Goal: Use online tool/utility: Use online tool/utility

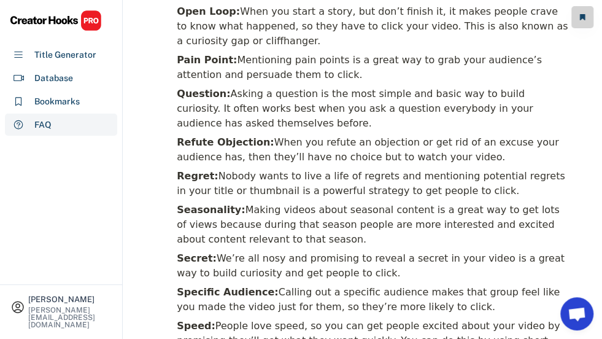
scroll to position [3744, 0]
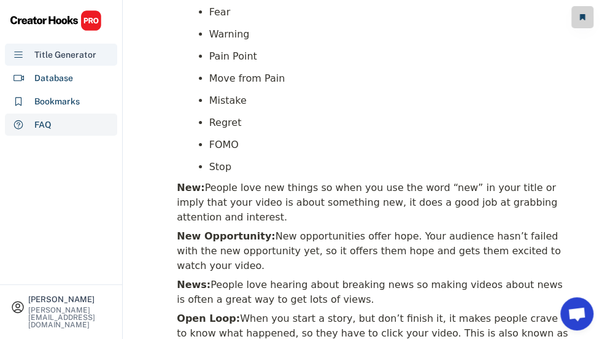
click at [70, 53] on div "Title Generator" at bounding box center [65, 54] width 62 height 13
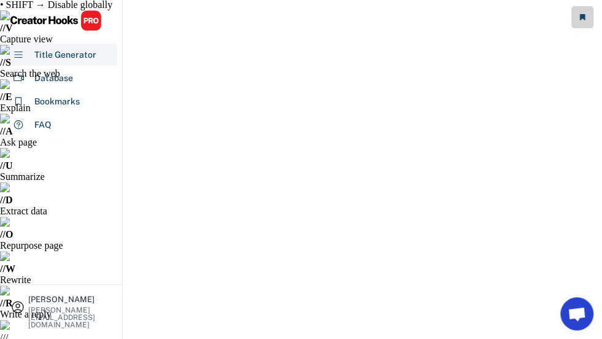
scroll to position [61, 0]
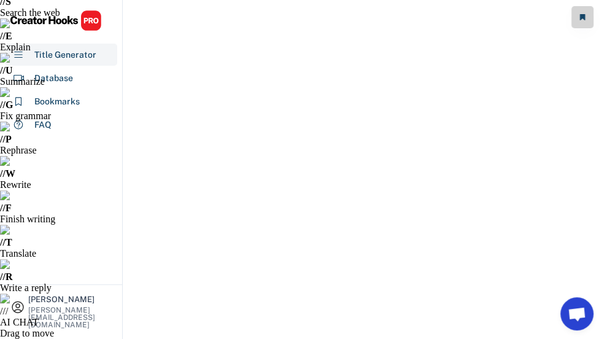
drag, startPoint x: 379, startPoint y: 169, endPoint x: 141, endPoint y: 182, distance: 237.9
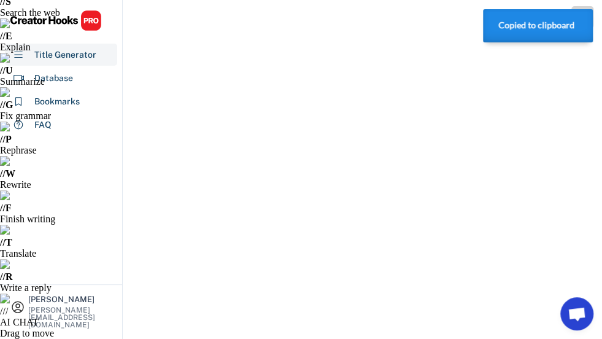
copy div "I Sold Walk-In Tubs for 10 Years - Here's The $20K Truth"
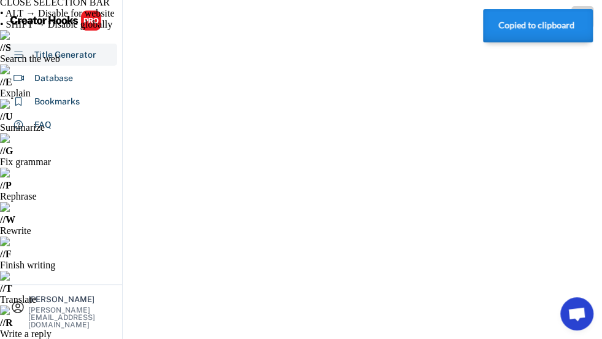
scroll to position [0, 0]
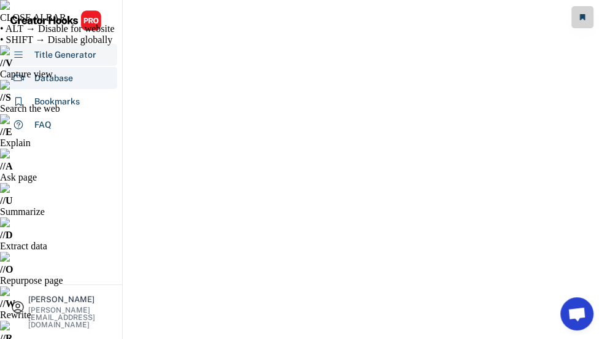
click at [56, 74] on div "Database" at bounding box center [53, 78] width 39 height 13
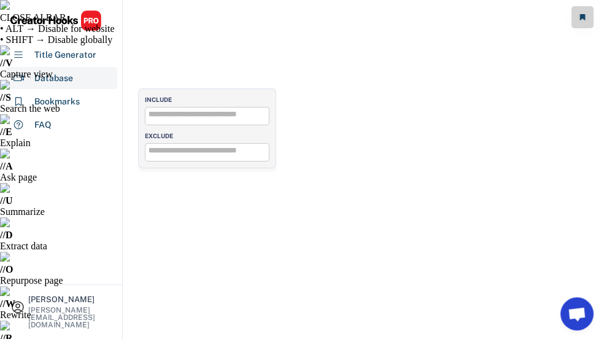
click at [196, 112] on input "search" at bounding box center [211, 114] width 124 height 8
click at [210, 115] on ul "× Beginners" at bounding box center [206, 114] width 123 height 15
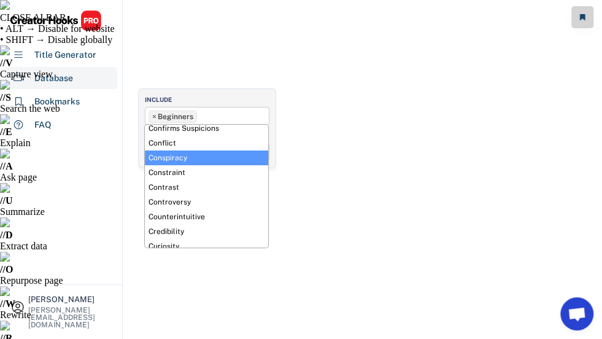
scroll to position [61, 0]
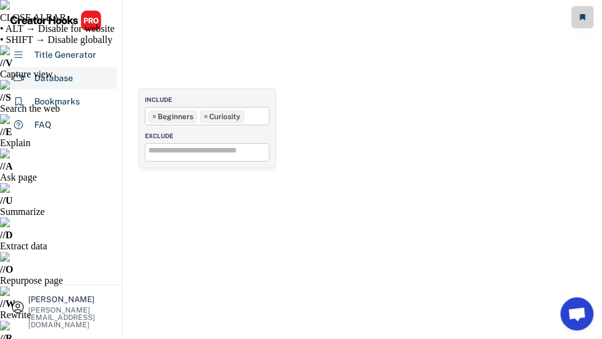
click at [252, 117] on ul "× Beginners × Curiosity" at bounding box center [206, 114] width 123 height 15
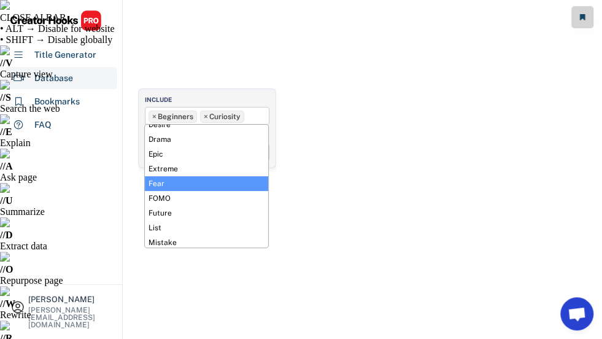
scroll to position [123, 0]
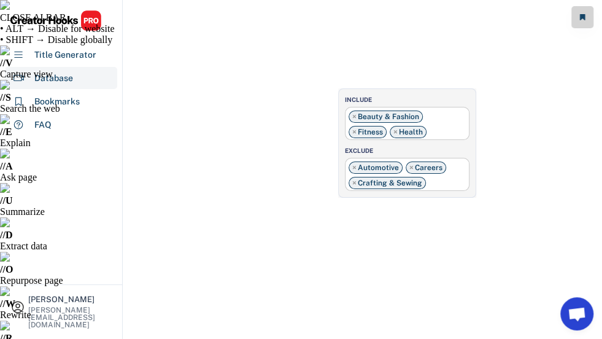
select select "**********"
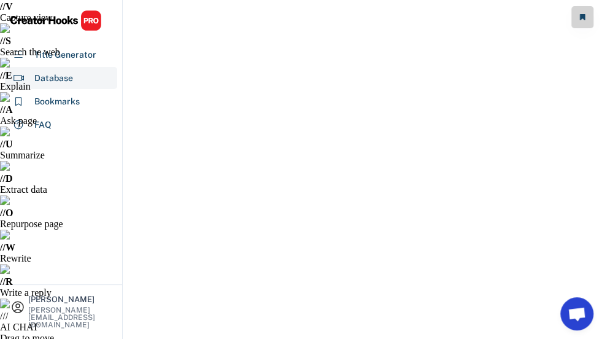
scroll to position [0, 0]
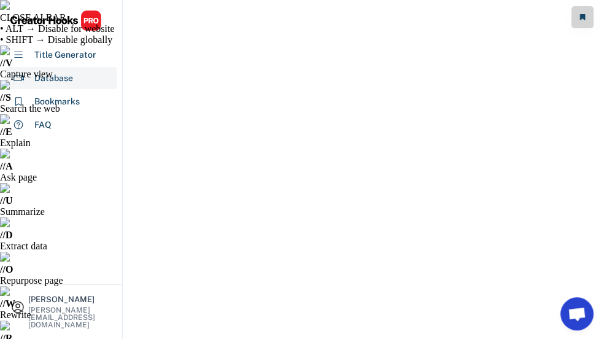
click at [66, 57] on div "Title Generator" at bounding box center [65, 54] width 62 height 13
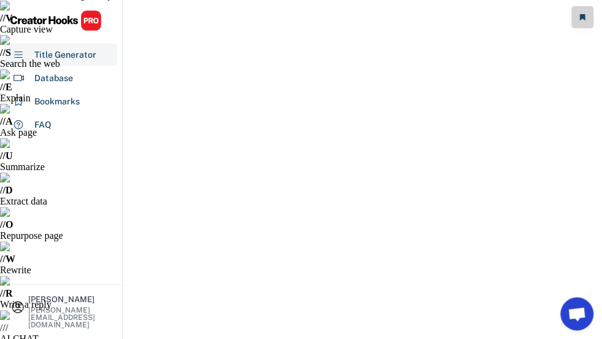
scroll to position [61, 0]
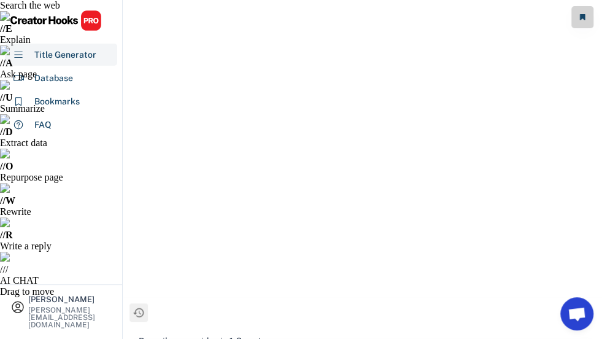
scroll to position [123, 0]
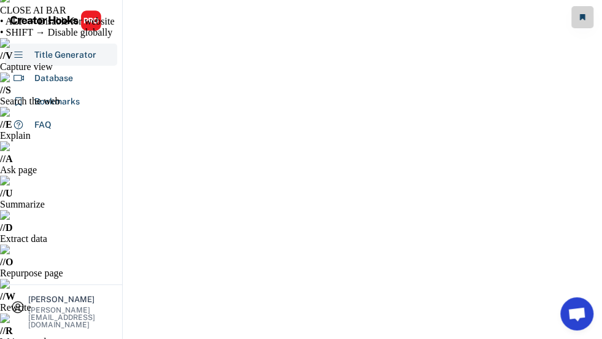
scroll to position [0, 0]
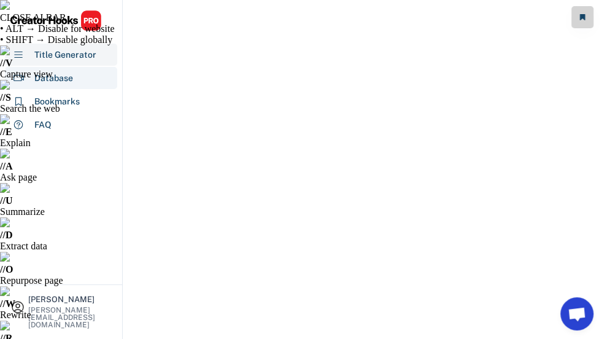
click at [49, 78] on div "Database" at bounding box center [53, 78] width 39 height 13
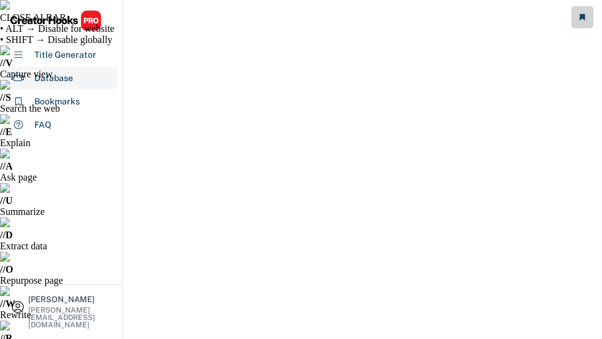
select select "**********"
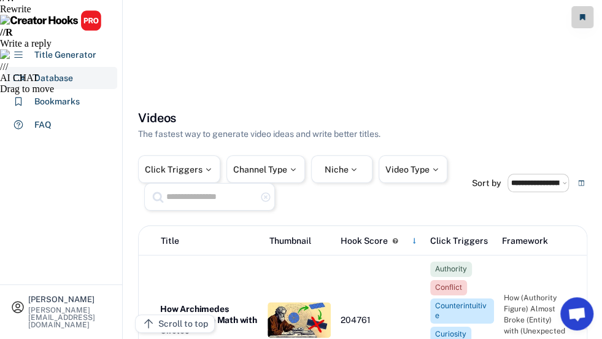
scroll to position [307, 0]
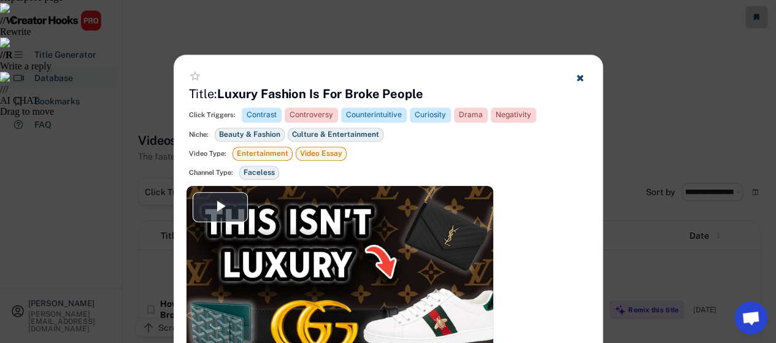
scroll to position [265, 0]
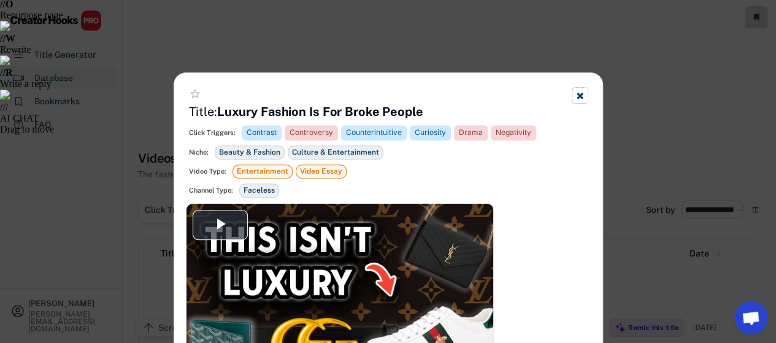
click at [578, 98] on use at bounding box center [580, 96] width 6 height 6
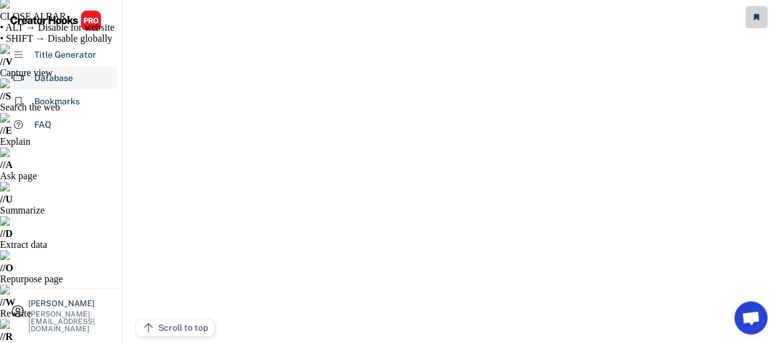
scroll to position [0, 0]
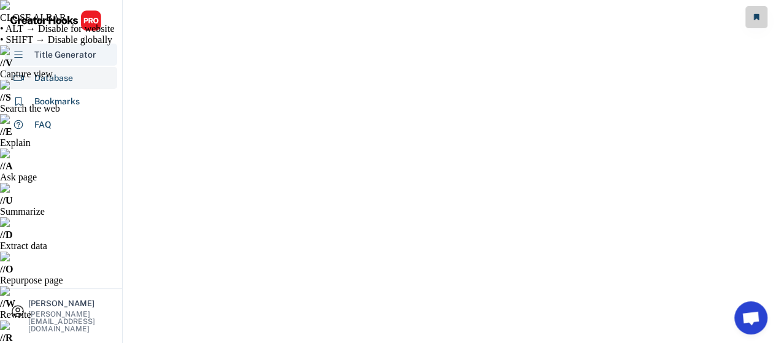
click at [69, 55] on div "Title Generator" at bounding box center [65, 54] width 62 height 13
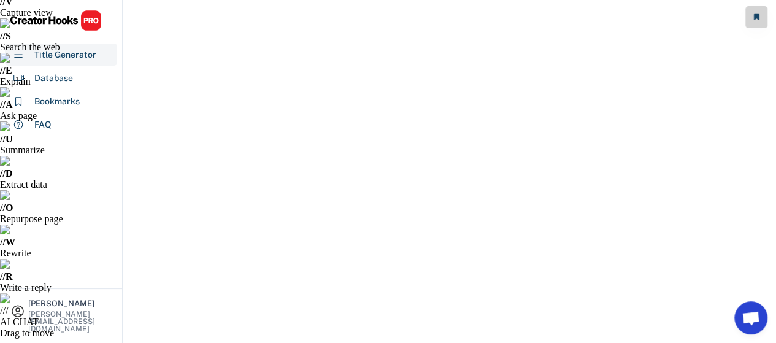
drag, startPoint x: 336, startPoint y: 191, endPoint x: 316, endPoint y: 200, distance: 22.0
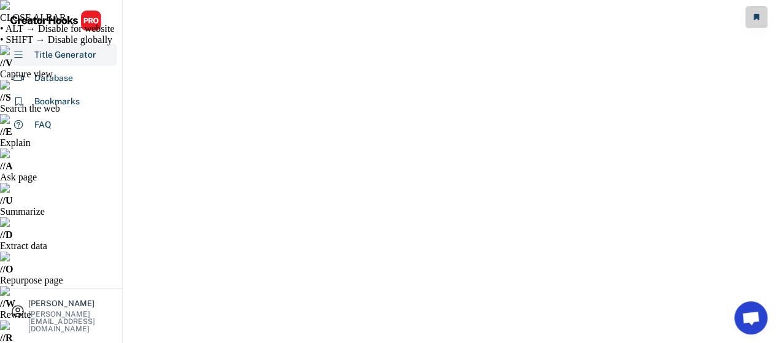
click at [49, 19] on img at bounding box center [56, 20] width 92 height 21
click at [56, 21] on img at bounding box center [56, 20] width 92 height 21
click at [93, 21] on img at bounding box center [56, 20] width 92 height 21
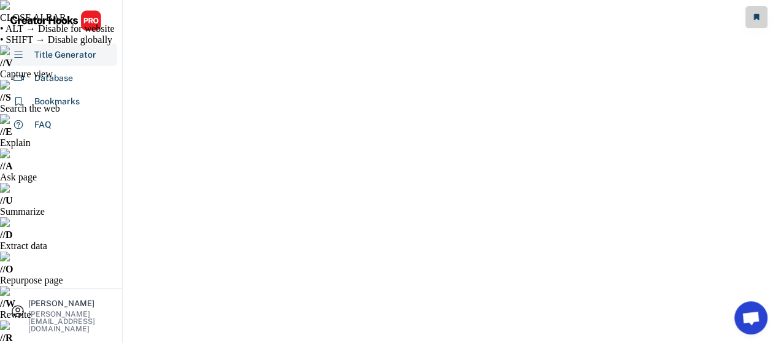
click at [70, 19] on img at bounding box center [56, 20] width 92 height 21
click at [84, 21] on img at bounding box center [56, 20] width 92 height 21
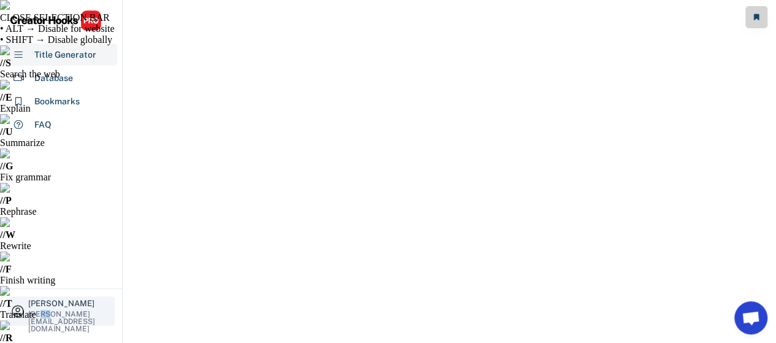
drag, startPoint x: 40, startPoint y: 314, endPoint x: 47, endPoint y: 319, distance: 8.0
click at [47, 319] on div "George Bentley george@bentleybaths.com" at bounding box center [69, 310] width 83 height 23
